Goal: Complete application form: Complete application form

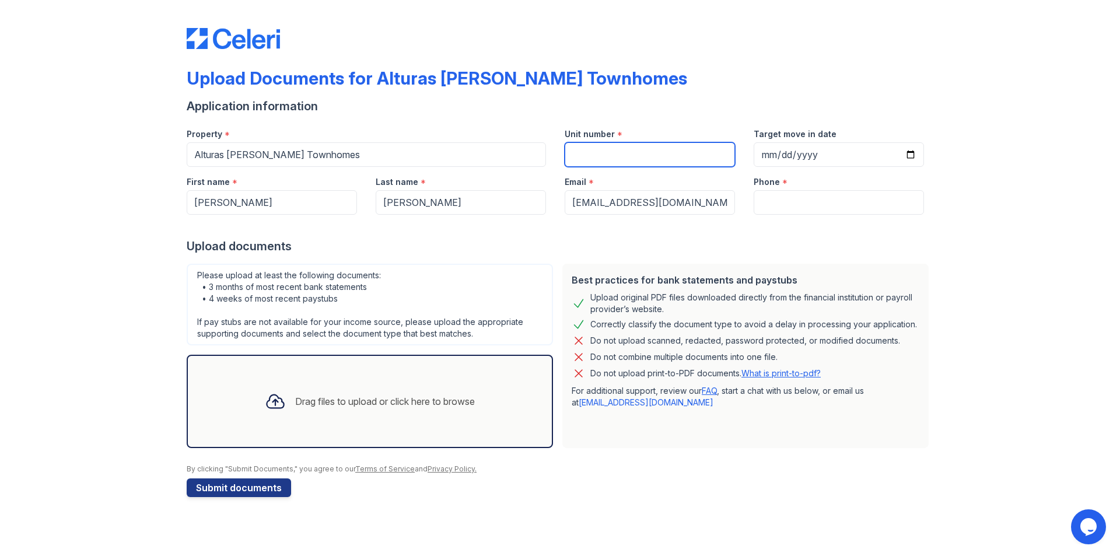
click at [596, 150] on input "Unit number" at bounding box center [649, 154] width 170 height 24
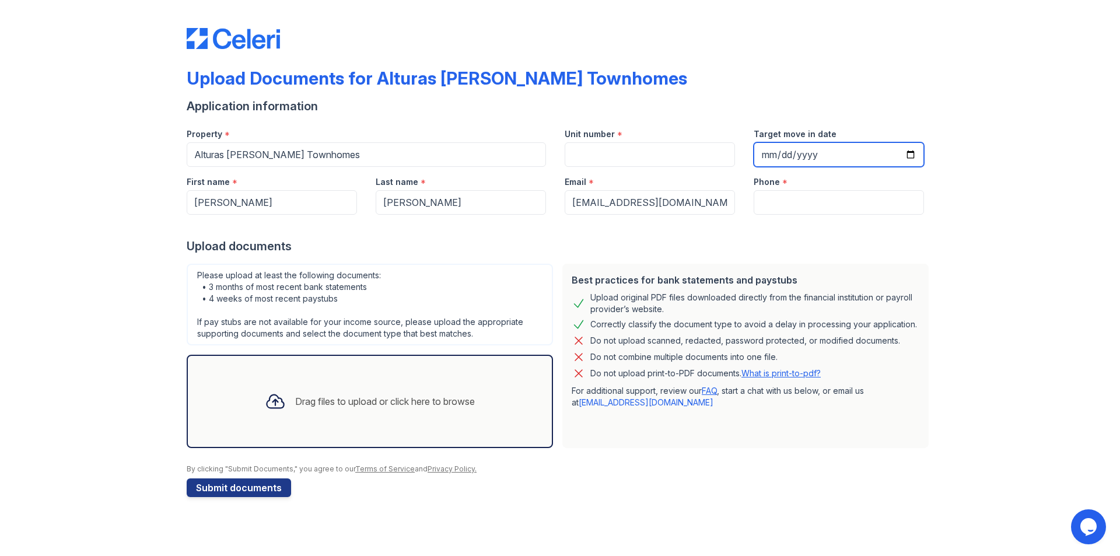
click at [767, 155] on input "Target move in date" at bounding box center [838, 154] width 170 height 24
click at [781, 155] on input "Target move in date" at bounding box center [838, 154] width 170 height 24
type input "2025-11-19"
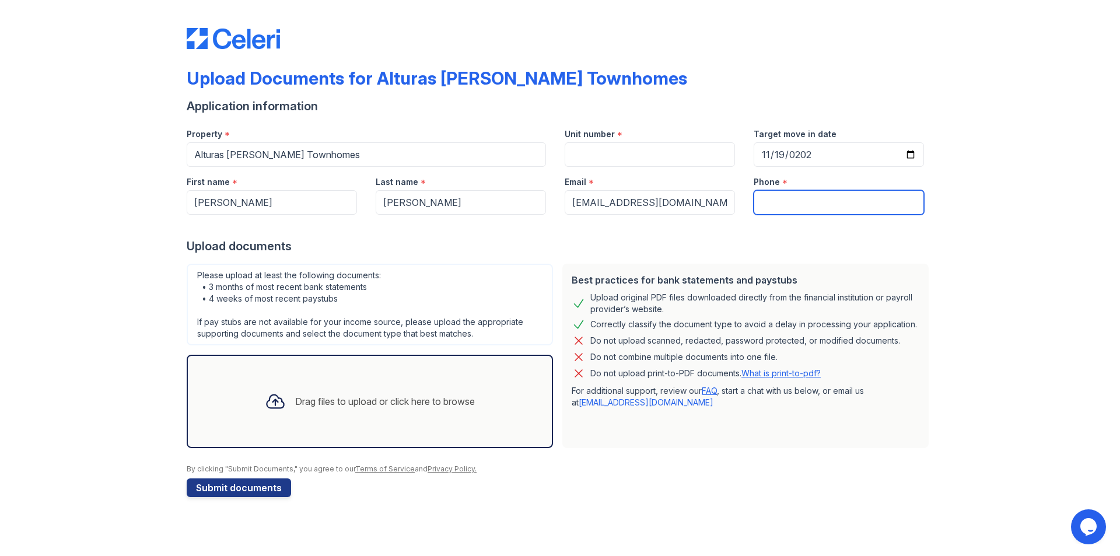
click at [773, 201] on input "Phone" at bounding box center [838, 202] width 170 height 24
type input "5038067039"
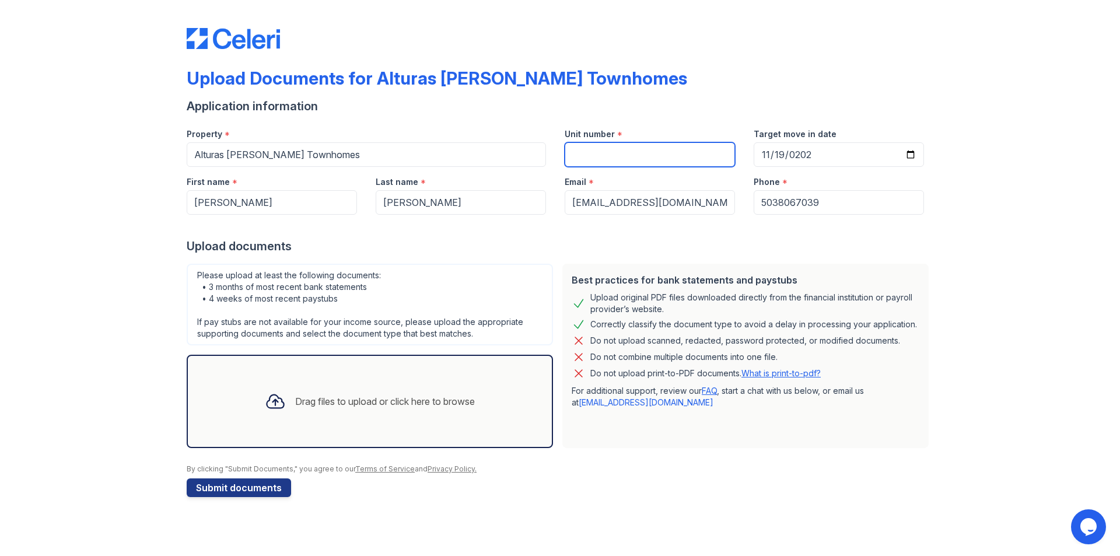
click at [583, 152] on input "Unit number" at bounding box center [649, 154] width 170 height 24
type input "59"
click at [272, 398] on icon at bounding box center [275, 401] width 21 height 21
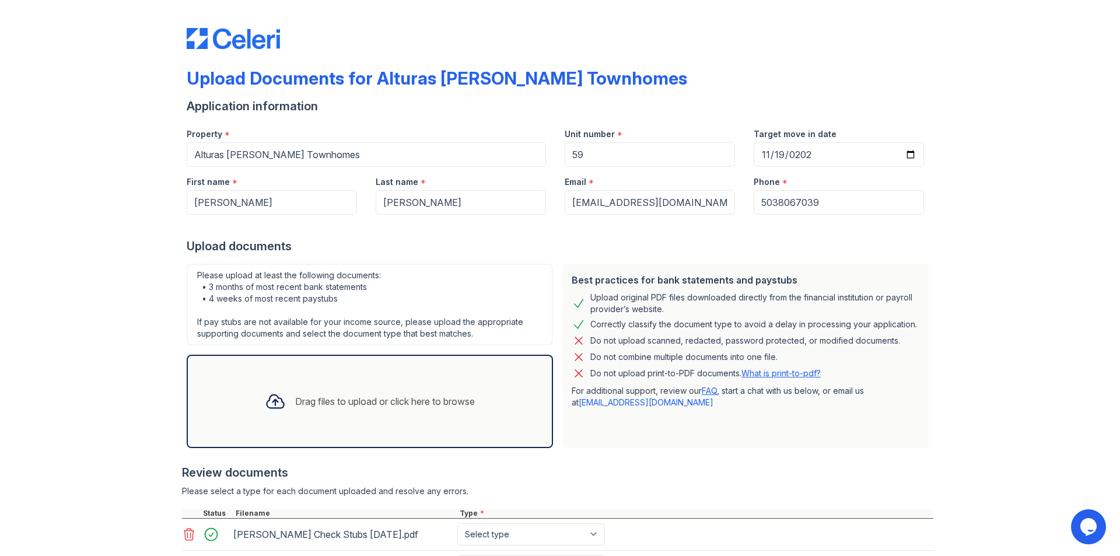
scroll to position [170, 0]
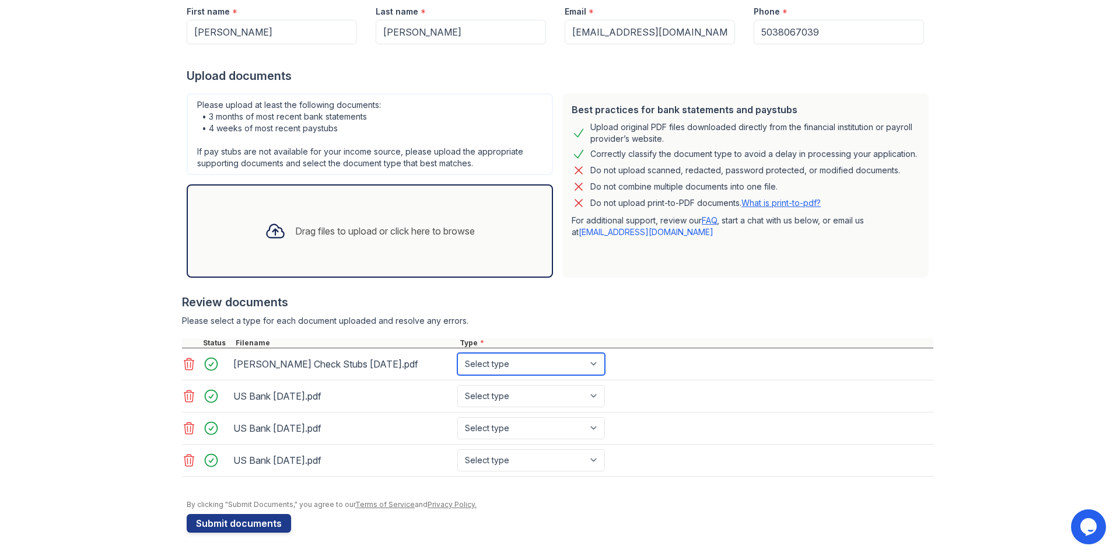
click at [594, 364] on select "Select type Paystub Bank Statement Offer Letter Tax Documents Benefit Award Let…" at bounding box center [531, 364] width 148 height 22
select select "paystub"
click at [457, 353] on select "Select type Paystub Bank Statement Offer Letter Tax Documents Benefit Award Let…" at bounding box center [531, 364] width 148 height 22
click at [596, 394] on select "Select type Paystub Bank Statement Offer Letter Tax Documents Benefit Award Let…" at bounding box center [531, 396] width 148 height 22
select select "bank_statement"
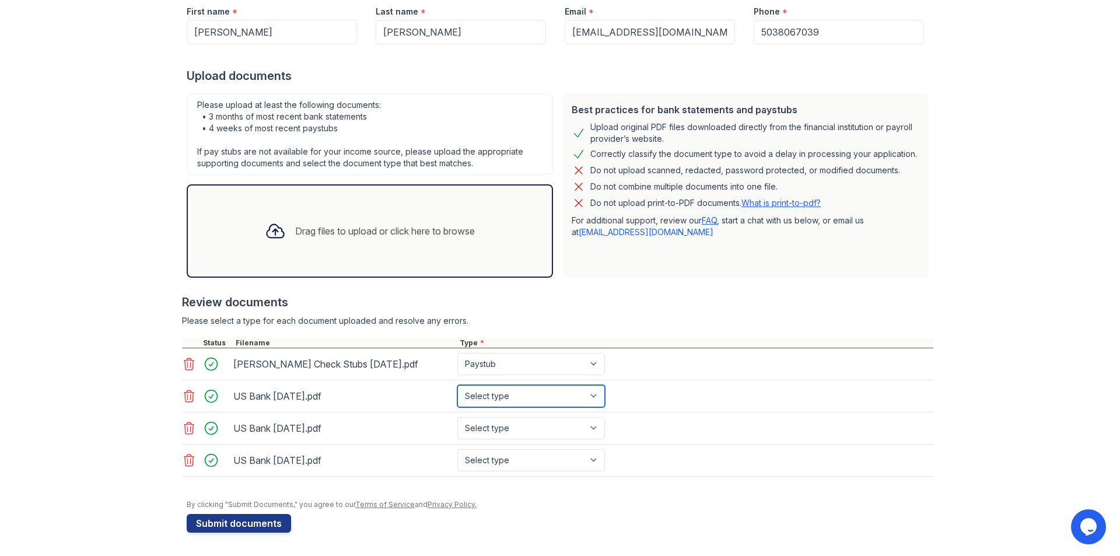
click at [457, 385] on select "Select type Paystub Bank Statement Offer Letter Tax Documents Benefit Award Let…" at bounding box center [531, 396] width 148 height 22
click at [591, 427] on select "Select type Paystub Bank Statement Offer Letter Tax Documents Benefit Award Let…" at bounding box center [531, 428] width 148 height 22
select select "bank_statement"
click at [457, 417] on select "Select type Paystub Bank Statement Offer Letter Tax Documents Benefit Award Let…" at bounding box center [531, 428] width 148 height 22
click at [593, 461] on select "Select type Paystub Bank Statement Offer Letter Tax Documents Benefit Award Let…" at bounding box center [531, 460] width 148 height 22
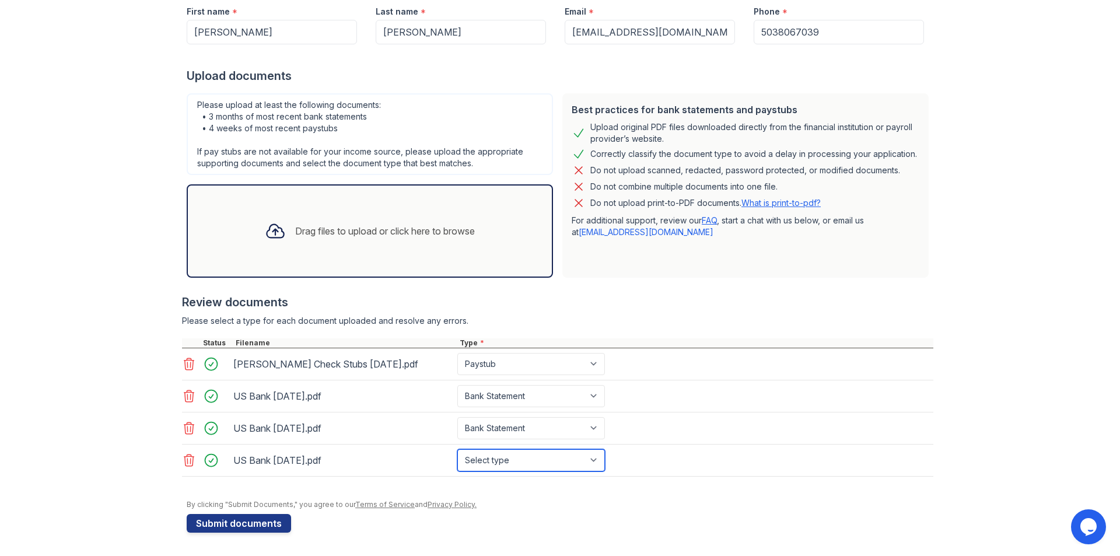
select select "bank_statement"
click at [457, 449] on select "Select type Paystub Bank Statement Offer Letter Tax Documents Benefit Award Let…" at bounding box center [531, 460] width 148 height 22
click at [236, 517] on button "Submit documents" at bounding box center [239, 523] width 104 height 19
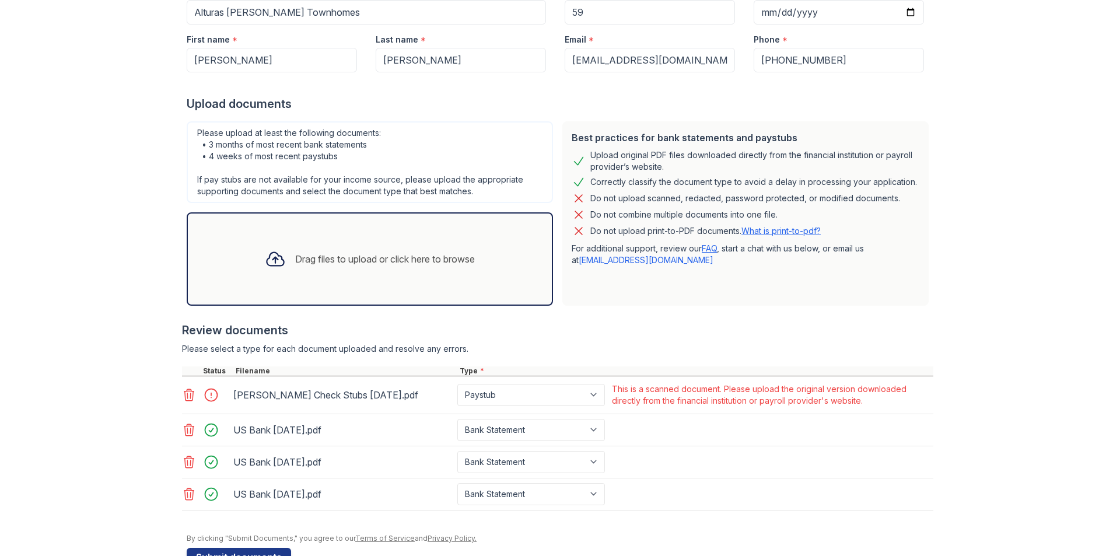
scroll to position [209, 0]
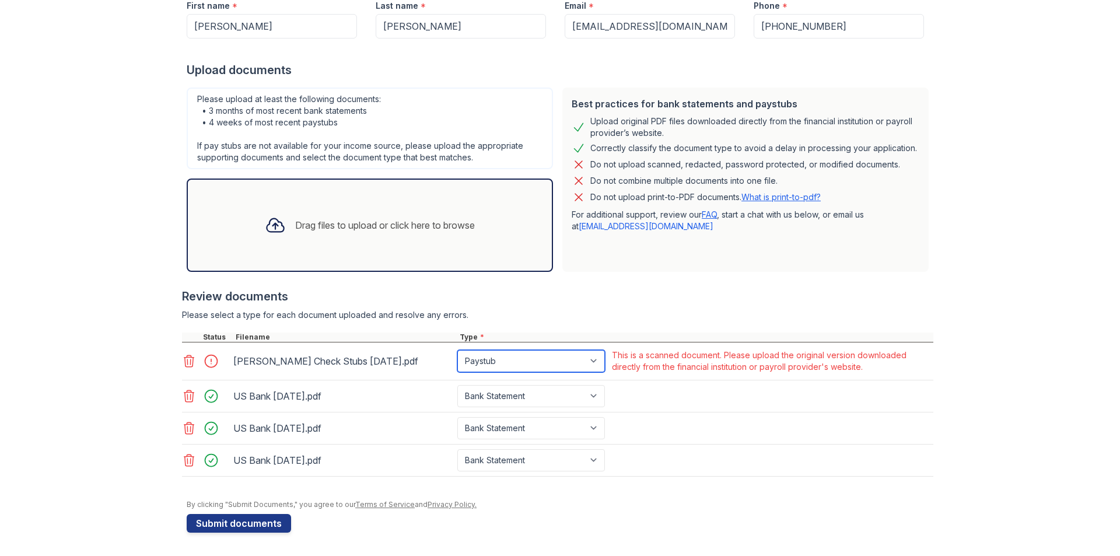
click at [592, 359] on select "Paystub Bank Statement Offer Letter Tax Documents Benefit Award Letter Investme…" at bounding box center [531, 361] width 148 height 22
click at [457, 350] on select "Paystub Bank Statement Offer Letter Tax Documents Benefit Award Letter Investme…" at bounding box center [531, 361] width 148 height 22
click at [704, 469] on div "US Bank Sept2025.pdf Paystub Bank Statement Offer Letter Tax Documents Benefit …" at bounding box center [557, 460] width 751 height 32
click at [206, 360] on div at bounding box center [214, 361] width 33 height 16
click at [260, 360] on div "Brandt Check Stubs September 2025.pdf" at bounding box center [342, 361] width 219 height 19
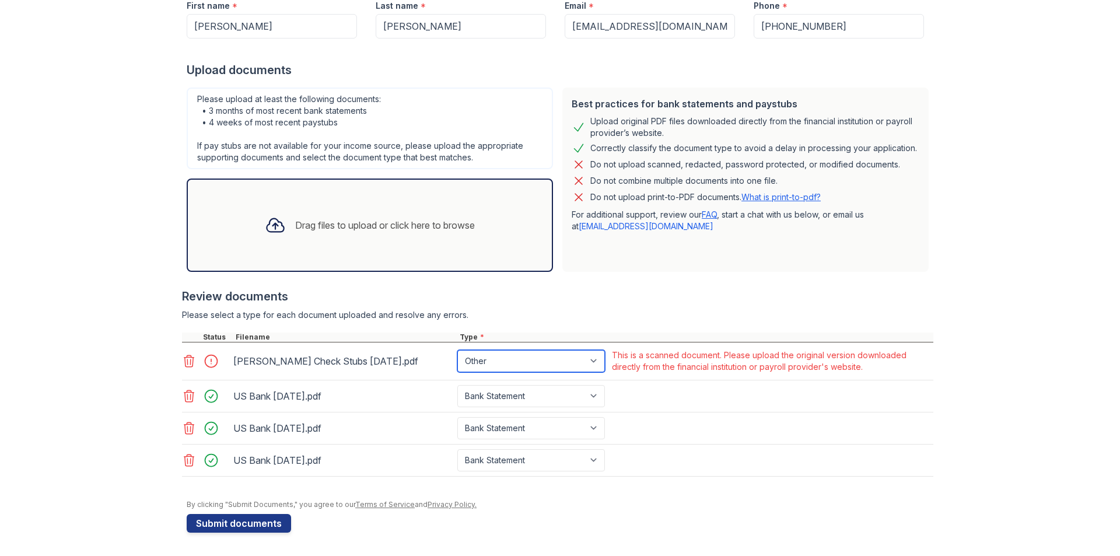
click at [594, 359] on select "Paystub Bank Statement Offer Letter Tax Documents Benefit Award Letter Investme…" at bounding box center [531, 361] width 148 height 22
select select "bank_statement"
click at [457, 350] on select "Paystub Bank Statement Offer Letter Tax Documents Benefit Award Letter Investme…" at bounding box center [531, 361] width 148 height 22
click at [394, 496] on div at bounding box center [560, 494] width 746 height 12
click at [235, 520] on button "Submit documents" at bounding box center [239, 523] width 104 height 19
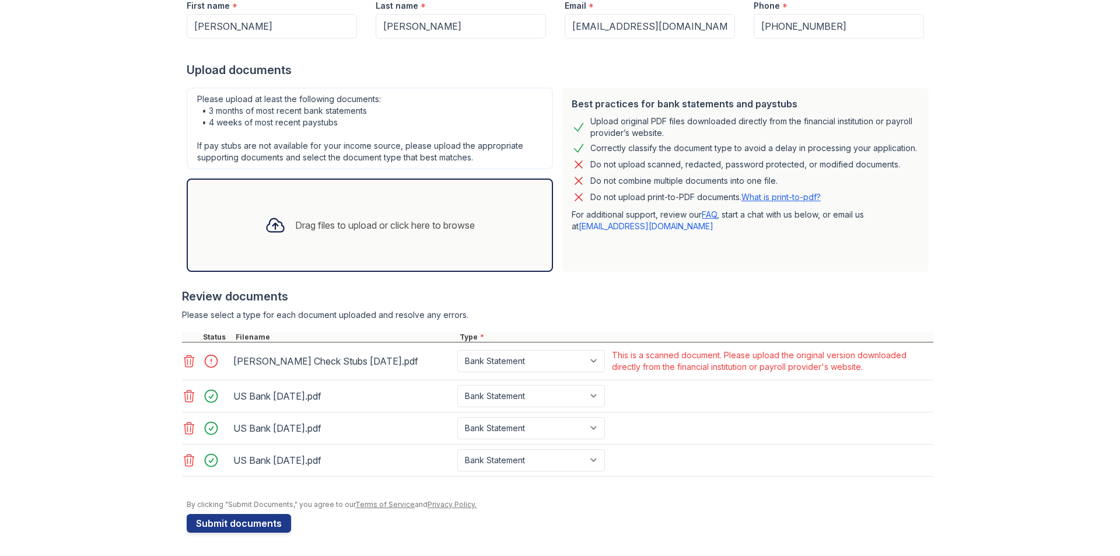
click at [185, 358] on icon at bounding box center [189, 361] width 14 height 14
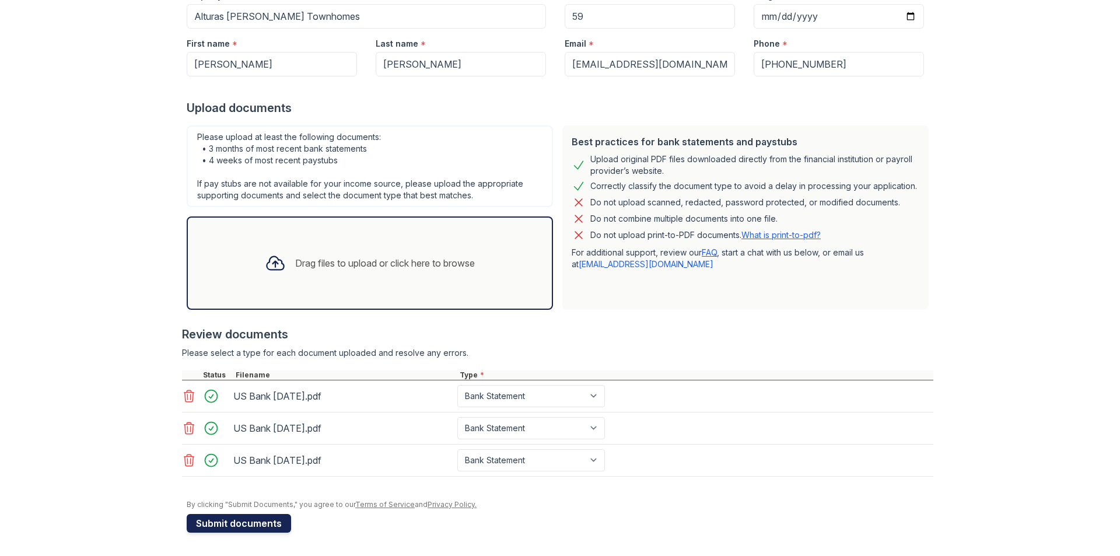
click at [250, 520] on button "Submit documents" at bounding box center [239, 523] width 104 height 19
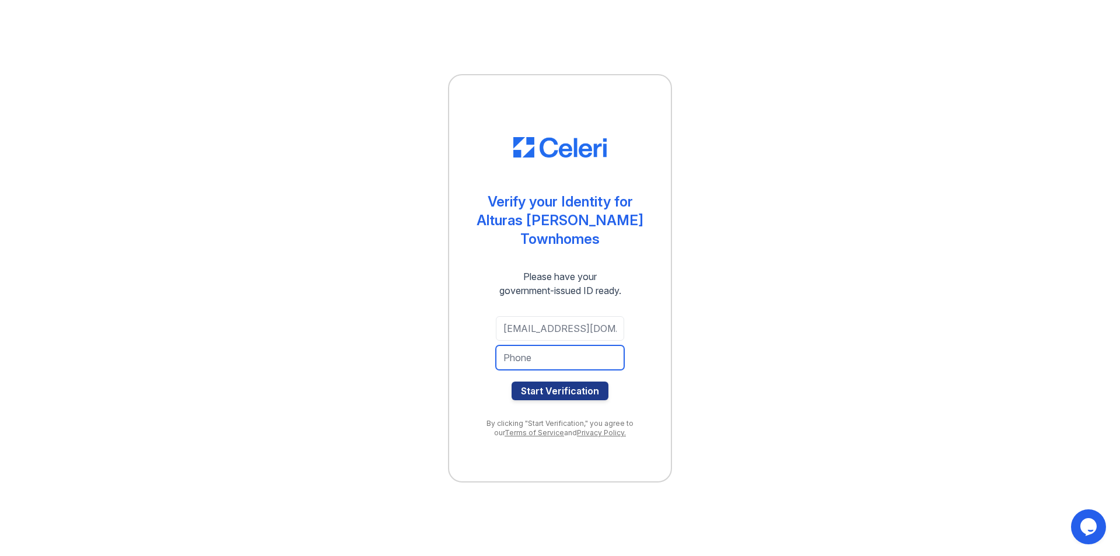
click at [528, 346] on input "tel" at bounding box center [560, 357] width 128 height 24
type input "5038067039"
click at [559, 381] on button "Start Verification" at bounding box center [559, 390] width 97 height 19
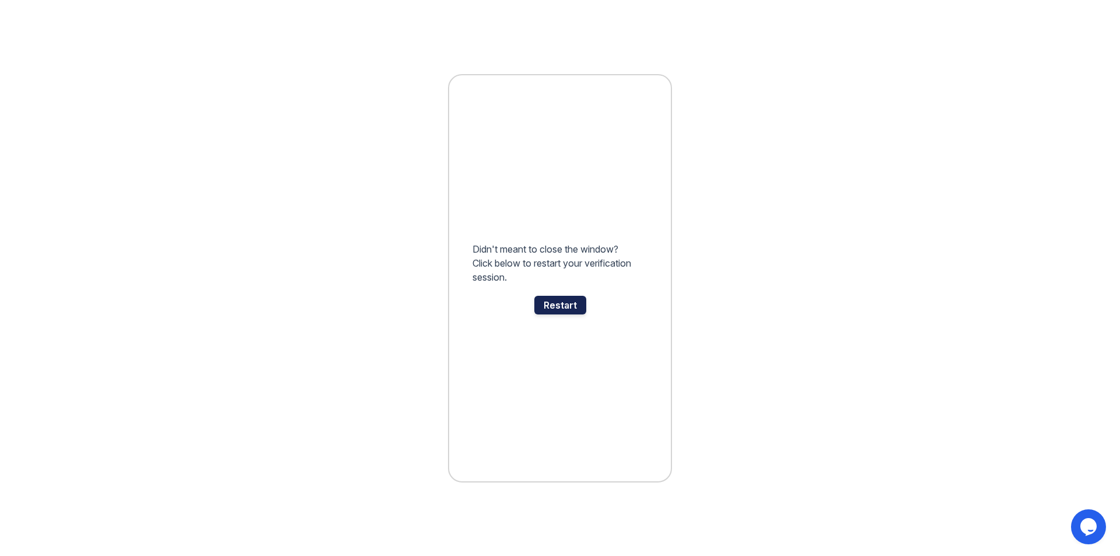
click at [555, 305] on div "Restart" at bounding box center [560, 305] width 52 height 19
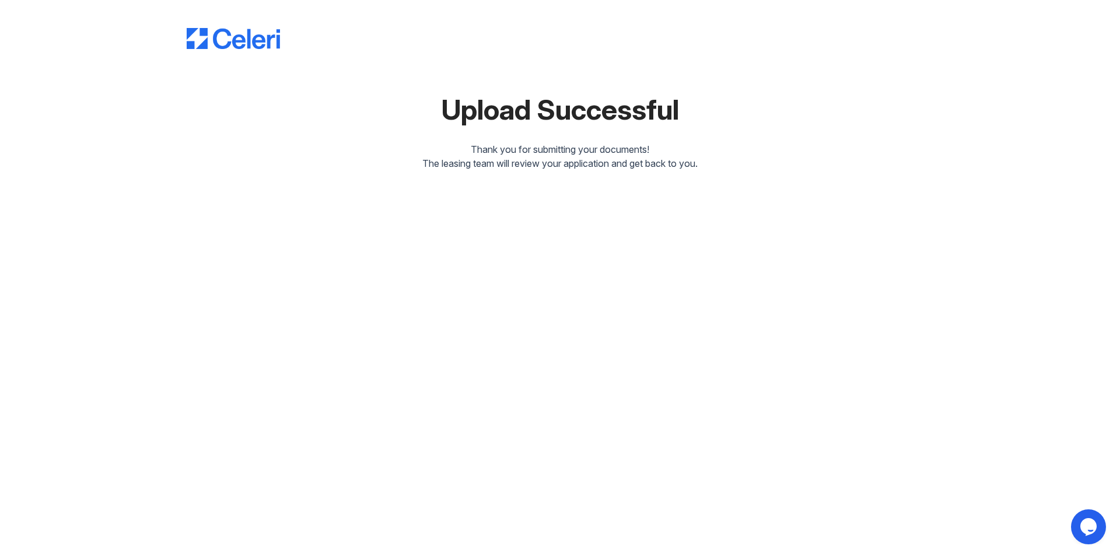
click at [246, 44] on img at bounding box center [233, 38] width 93 height 21
